Goal: Task Accomplishment & Management: Use online tool/utility

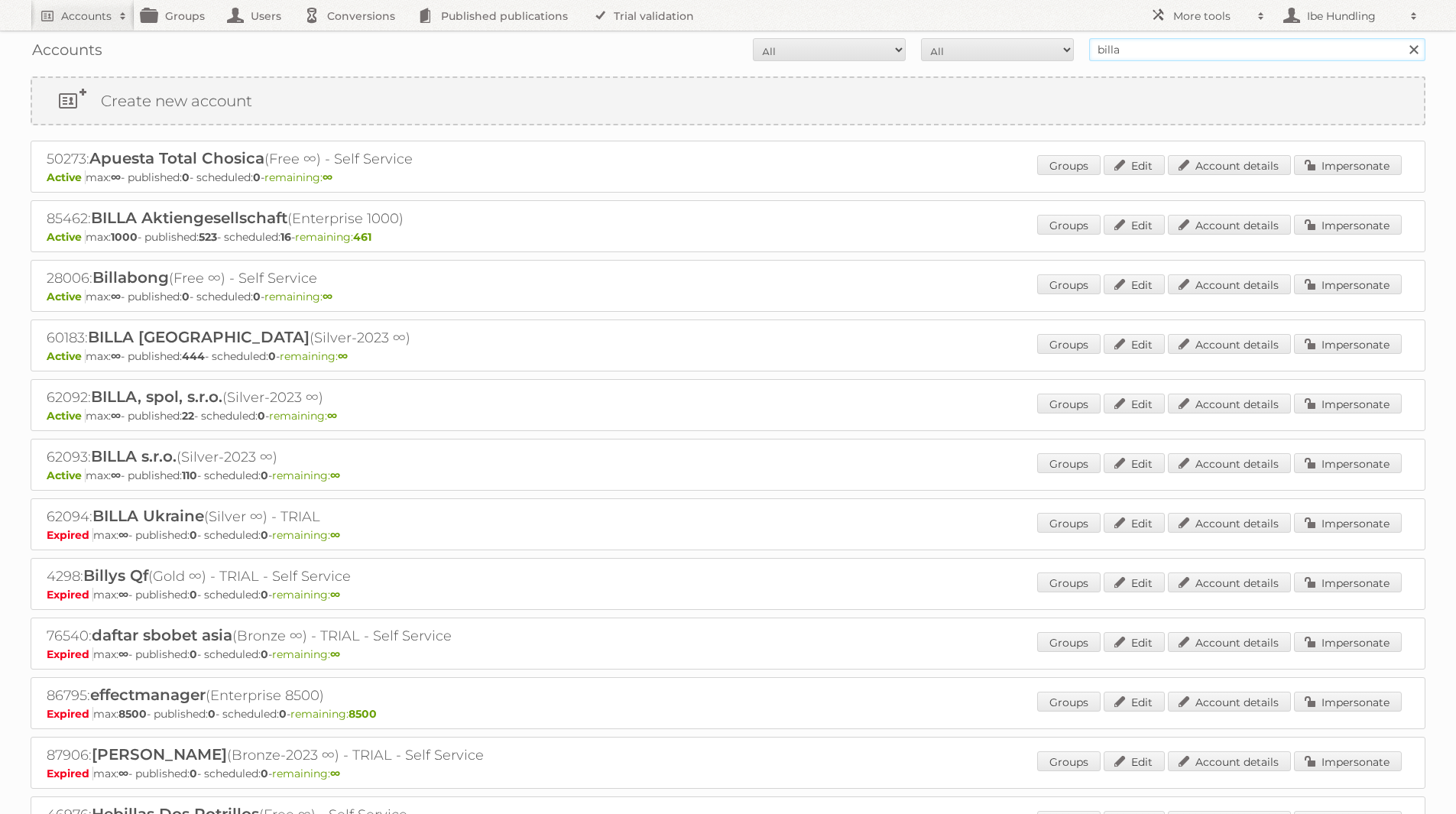
drag, startPoint x: 1165, startPoint y: 55, endPoint x: 899, endPoint y: 59, distance: 266.0
click at [899, 59] on form "All Active Expired Pending All Paid Trials Self service billa Search" at bounding box center [728, 49] width 1395 height 23
type input "c"
type input "carrefour"
click at [1402, 39] on input "Search" at bounding box center [1413, 49] width 23 height 23
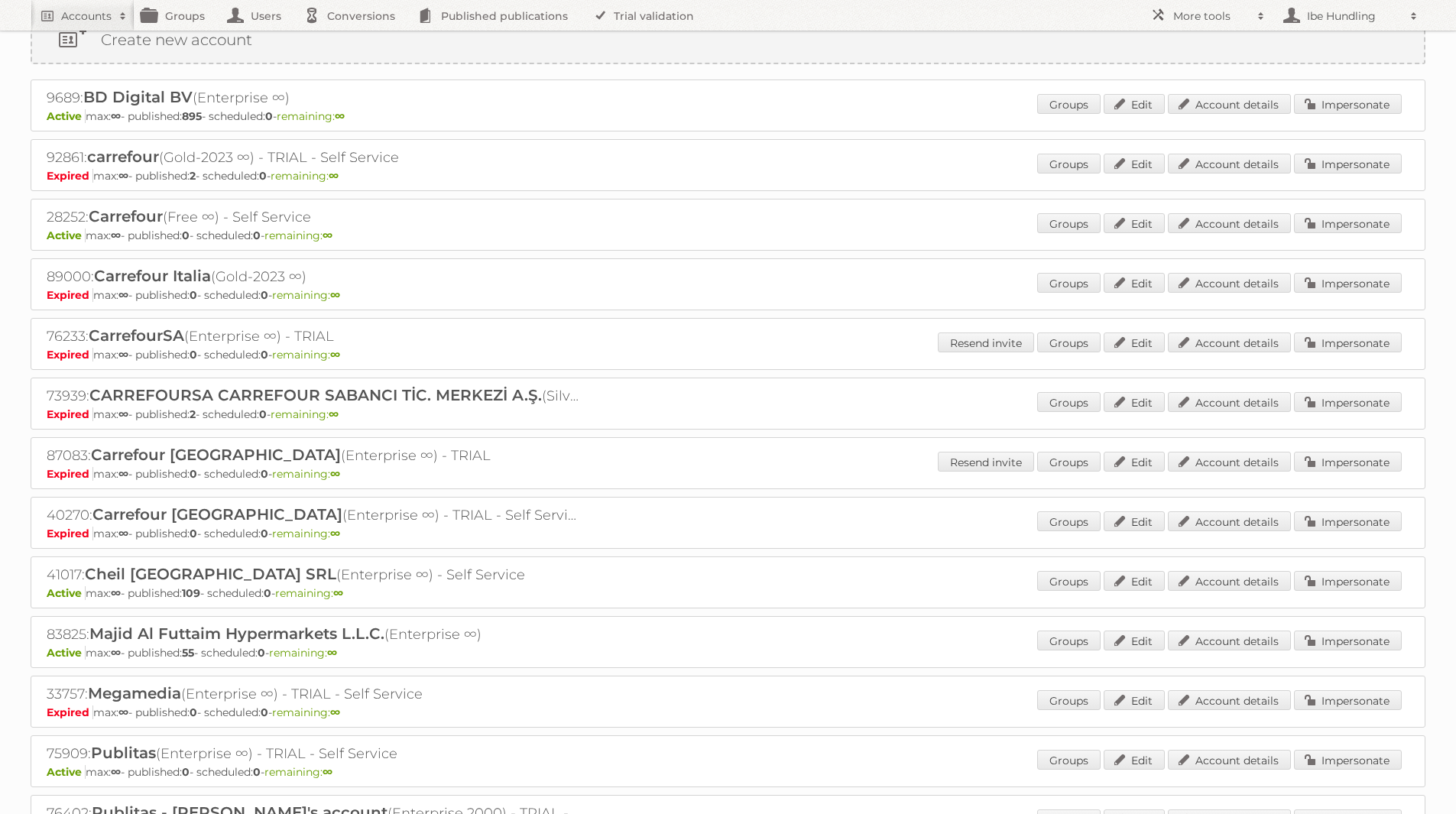
scroll to position [153, 0]
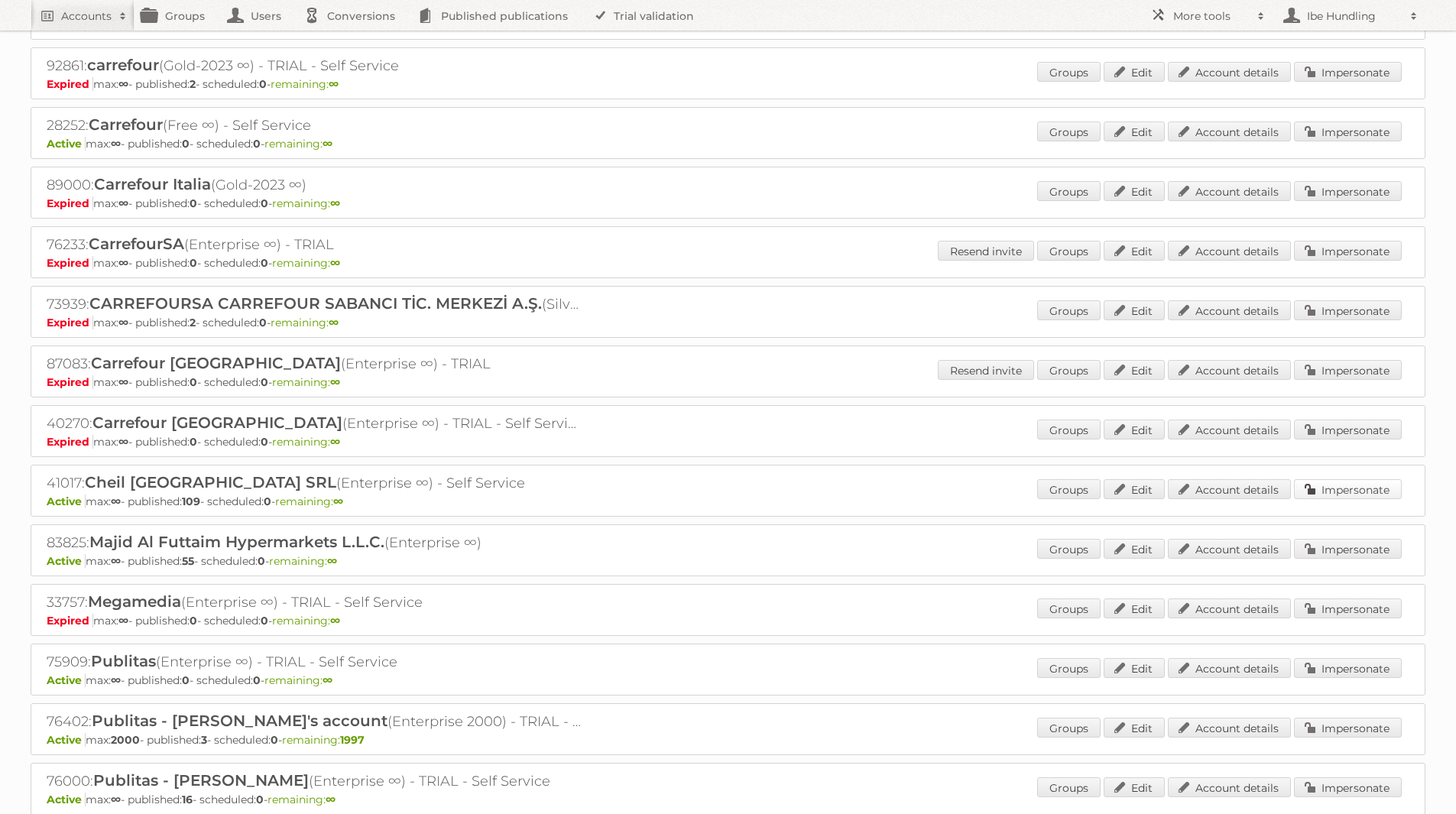
click at [1356, 482] on link "Impersonate" at bounding box center [1348, 489] width 108 height 20
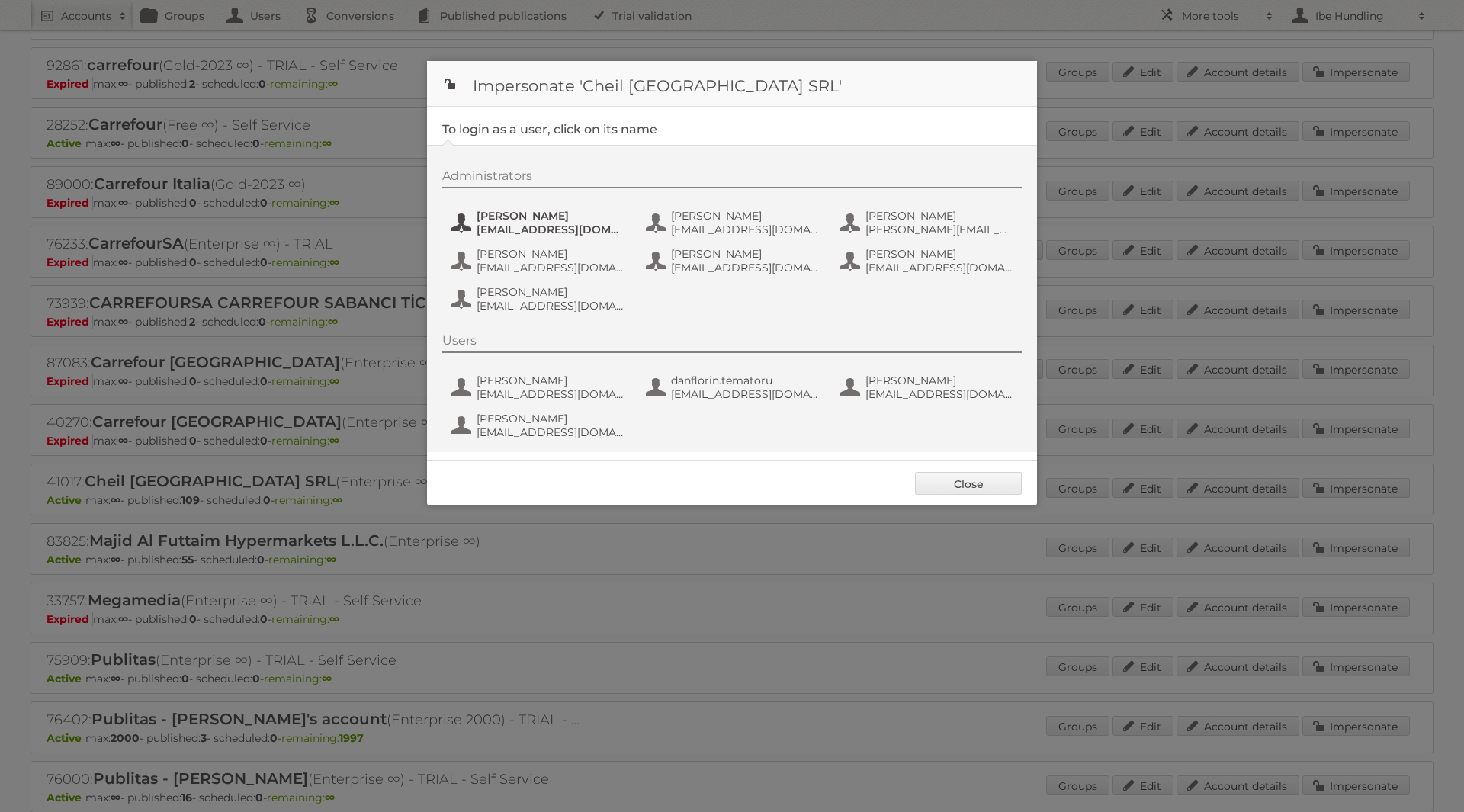
click at [597, 221] on span "[PERSON_NAME]" at bounding box center [550, 216] width 148 height 13
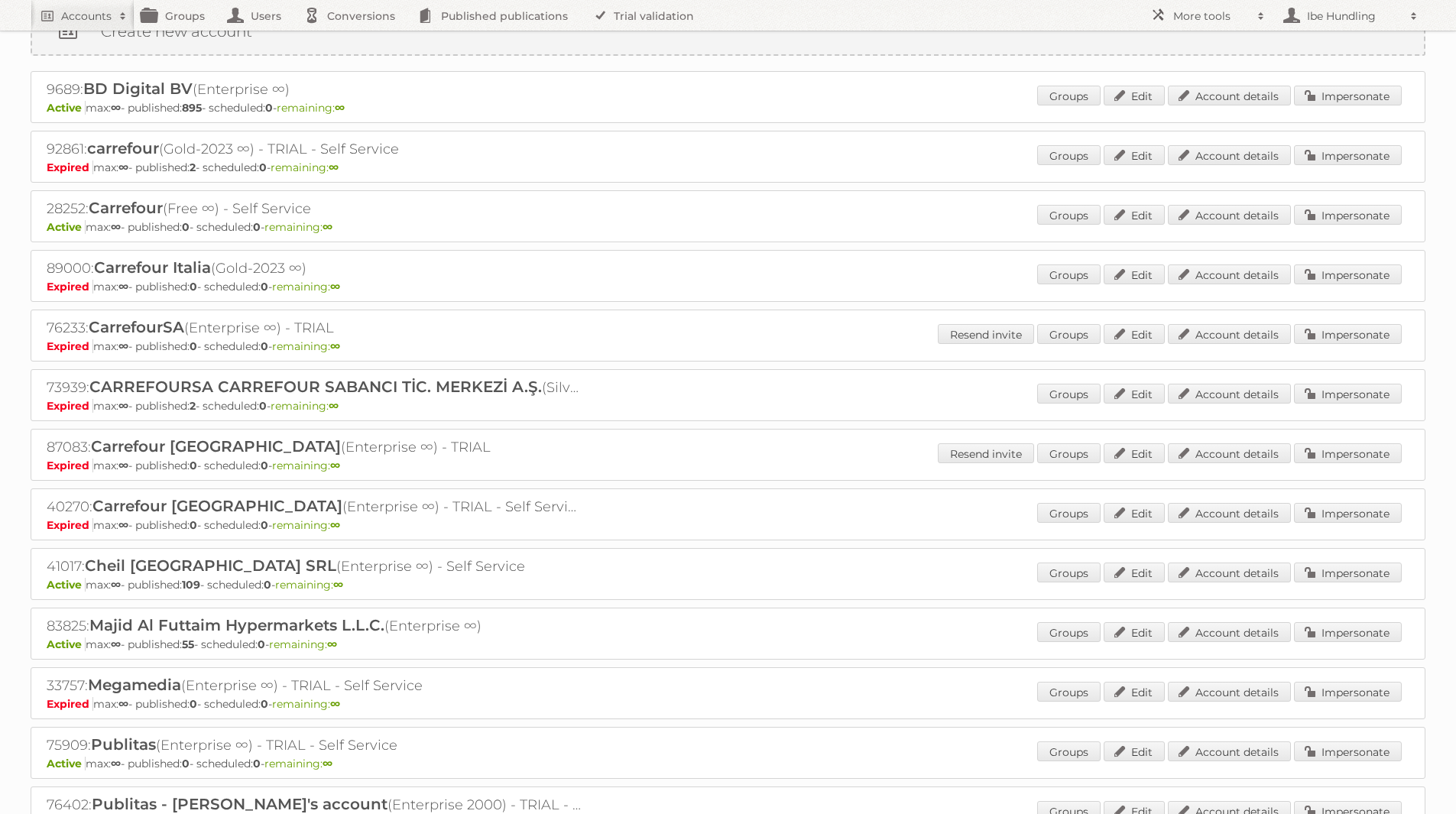
scroll to position [0, 0]
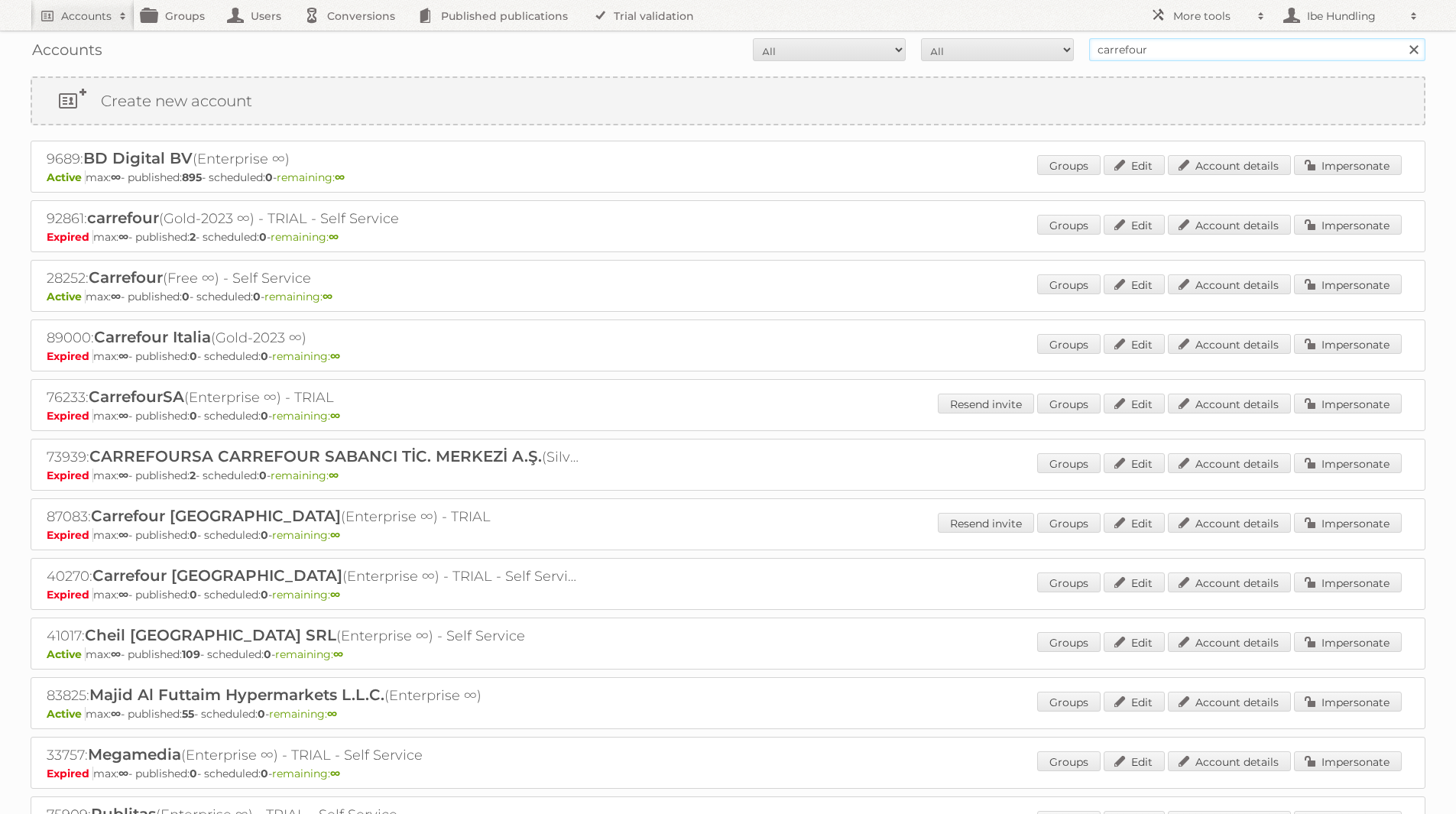
drag, startPoint x: 1158, startPoint y: 55, endPoint x: 1005, endPoint y: 56, distance: 153.0
click at [1005, 56] on form "All Active Expired Pending All Paid Trials Self service carrefour Search" at bounding box center [728, 49] width 1395 height 23
type input "Billa"
click at [1402, 39] on input "Search" at bounding box center [1413, 49] width 23 height 23
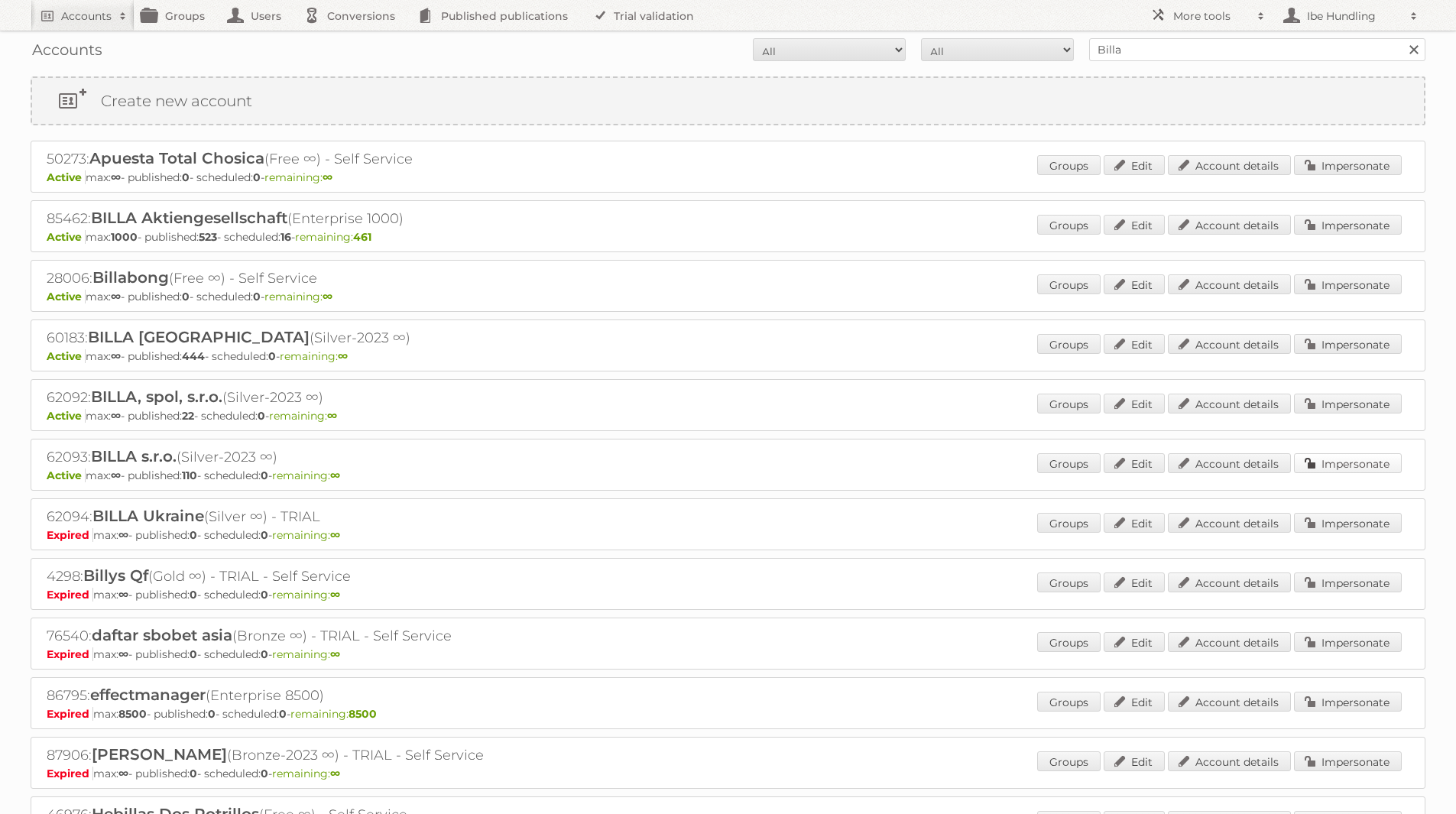
click at [1344, 460] on link "Impersonate" at bounding box center [1348, 463] width 108 height 20
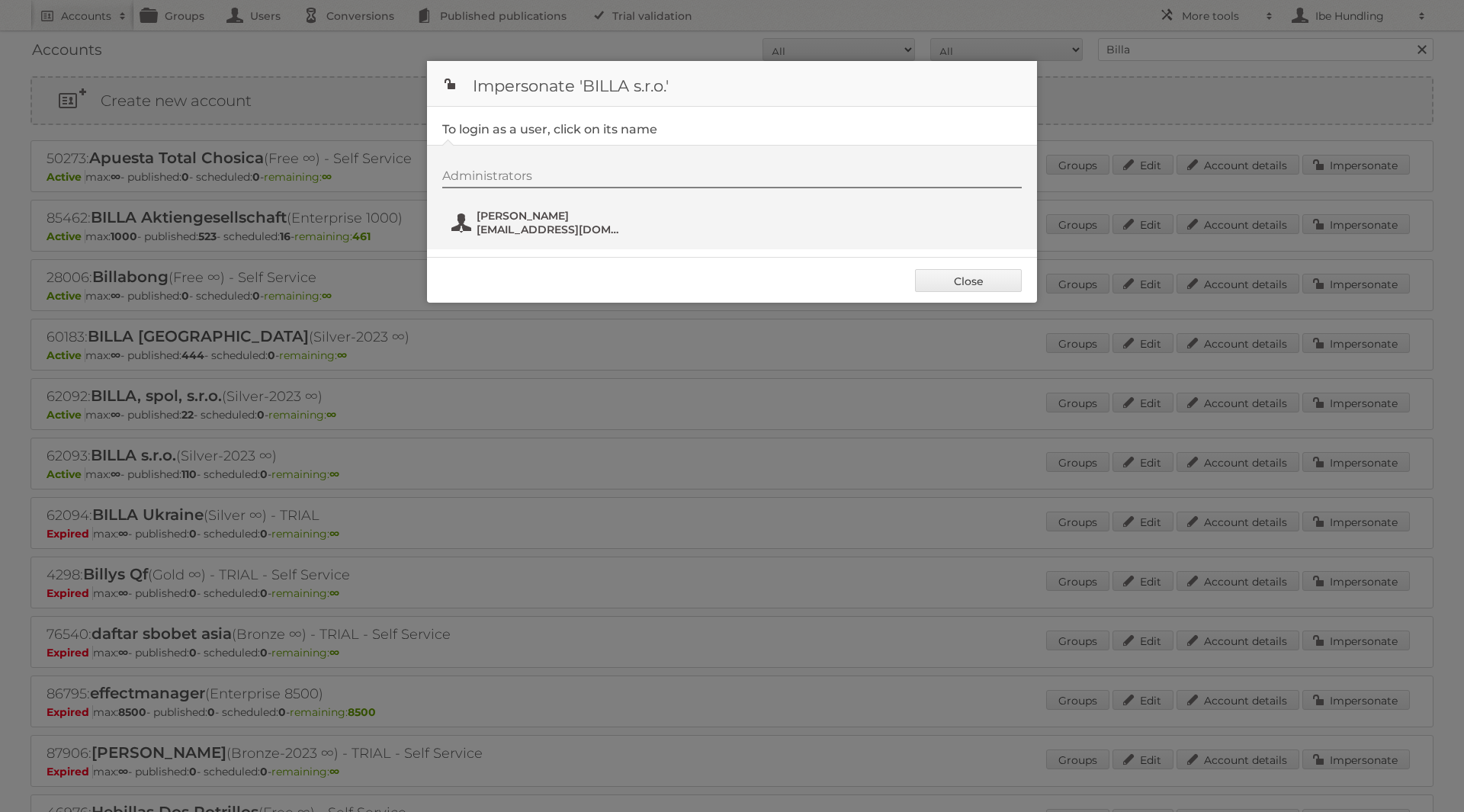
click at [544, 222] on span "Adam Polakovič" at bounding box center [550, 216] width 148 height 13
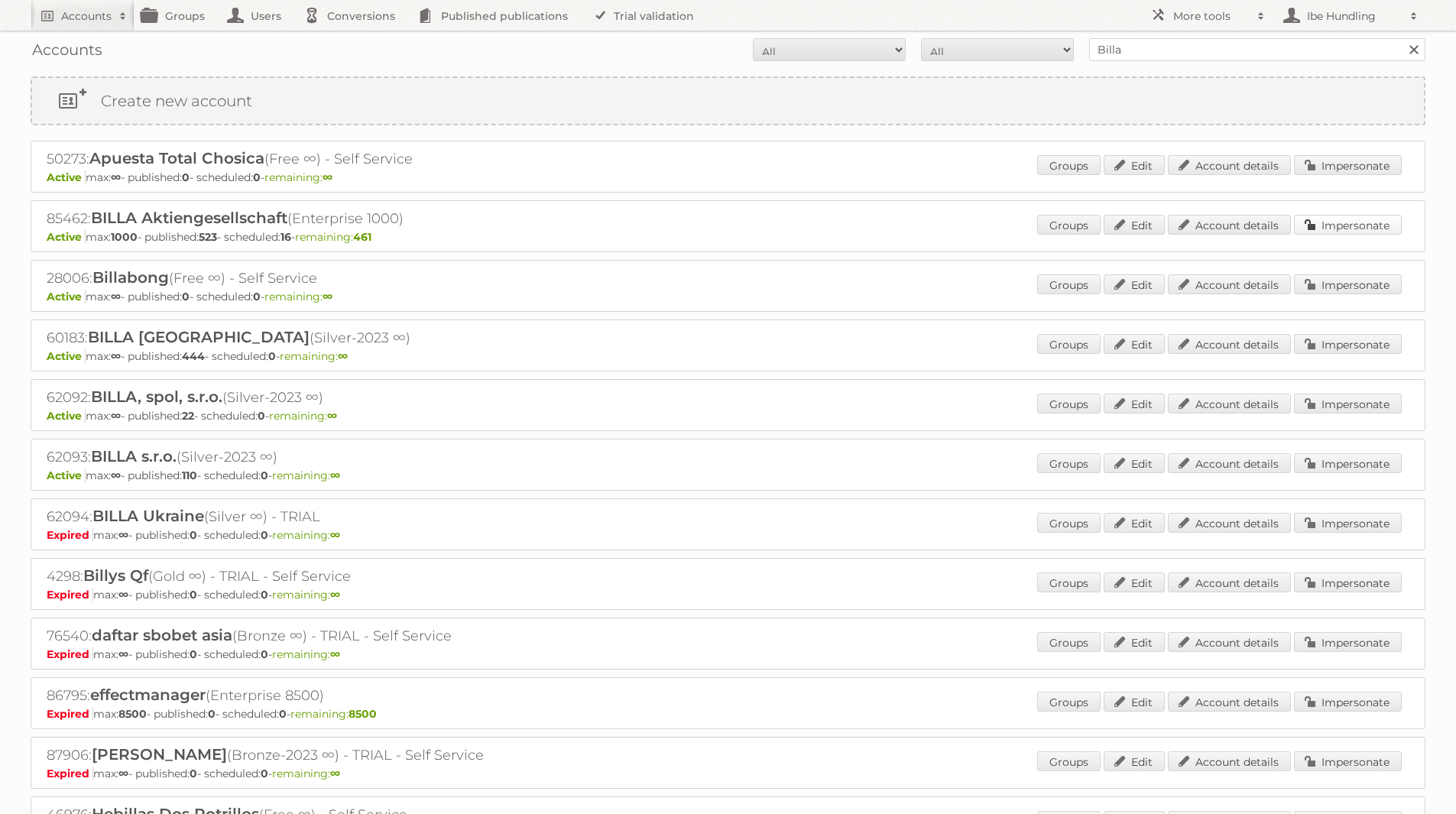
click at [1352, 224] on link "Impersonate" at bounding box center [1348, 224] width 108 height 20
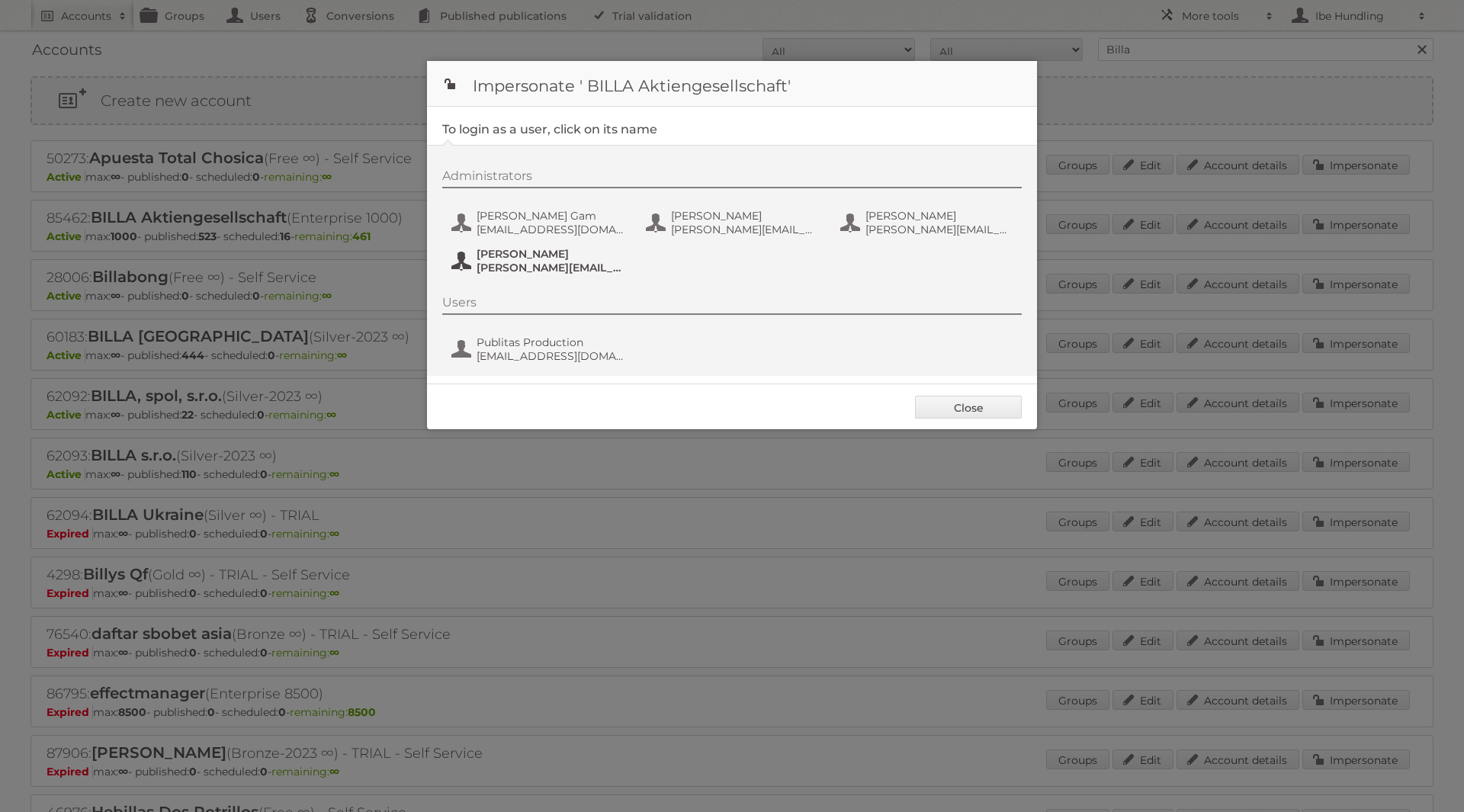
click at [548, 261] on span "M.Petrovic@billa.at" at bounding box center [550, 267] width 148 height 13
